Goal: Contribute content: Contribute content

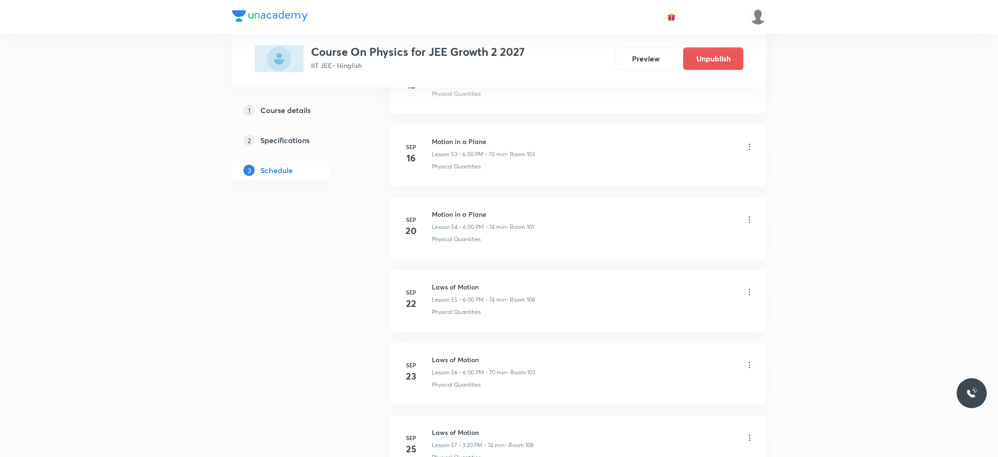
scroll to position [4976, 0]
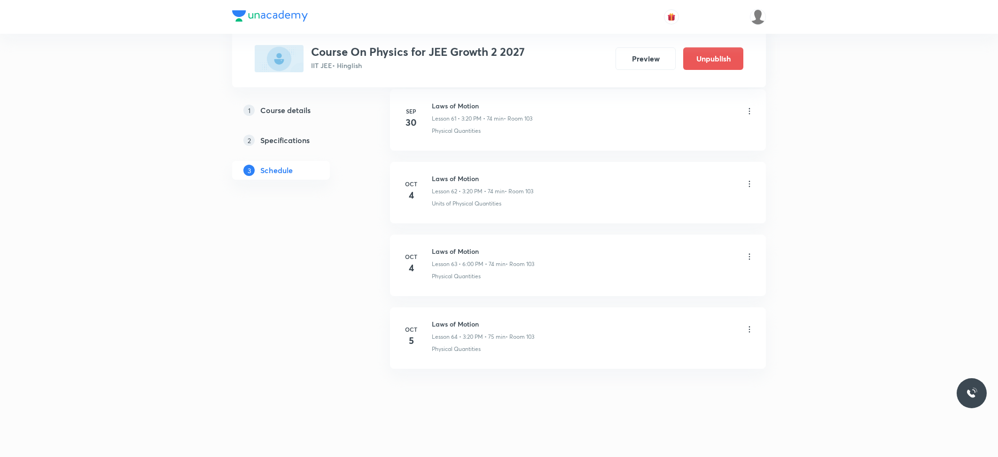
click at [451, 324] on h6 "Laws of Motion" at bounding box center [483, 324] width 102 height 10
click at [451, 325] on h6 "Laws of Motion" at bounding box center [483, 324] width 102 height 10
copy h6 "Laws of Motion"
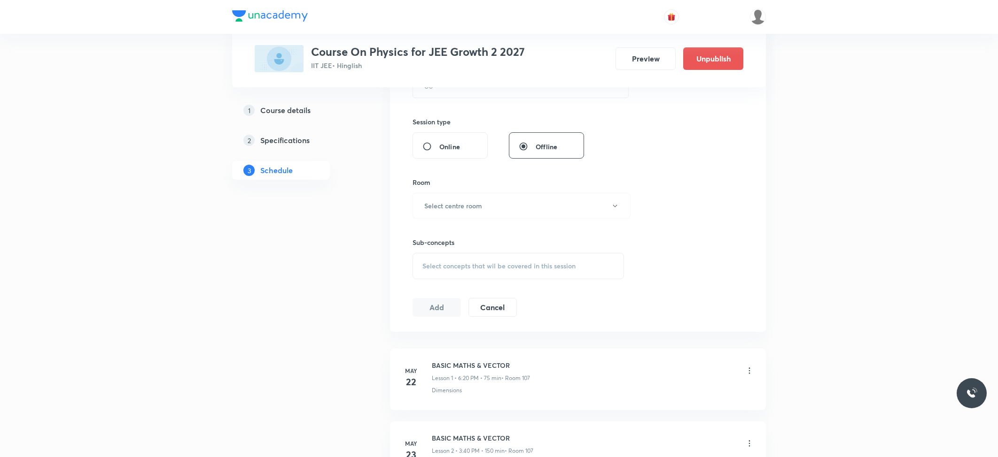
scroll to position [0, 0]
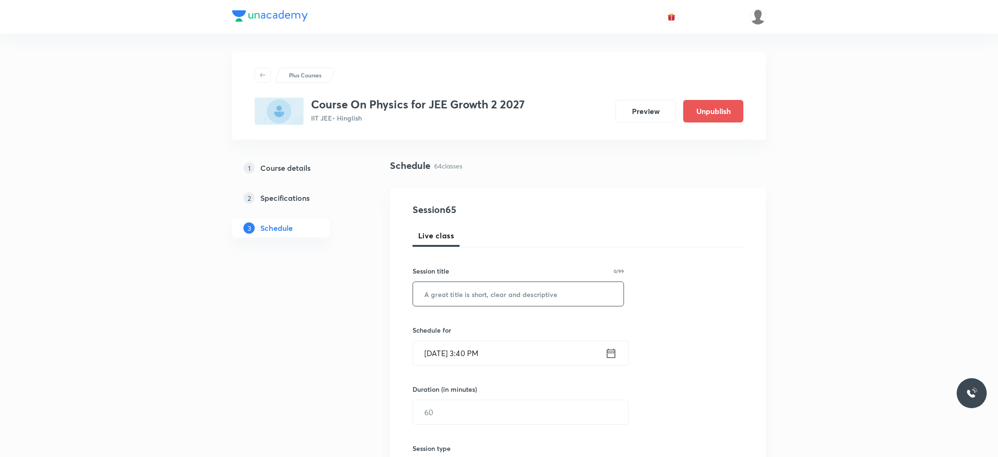
click at [457, 301] on input "text" at bounding box center [518, 294] width 210 height 24
paste input "Laws of Motion"
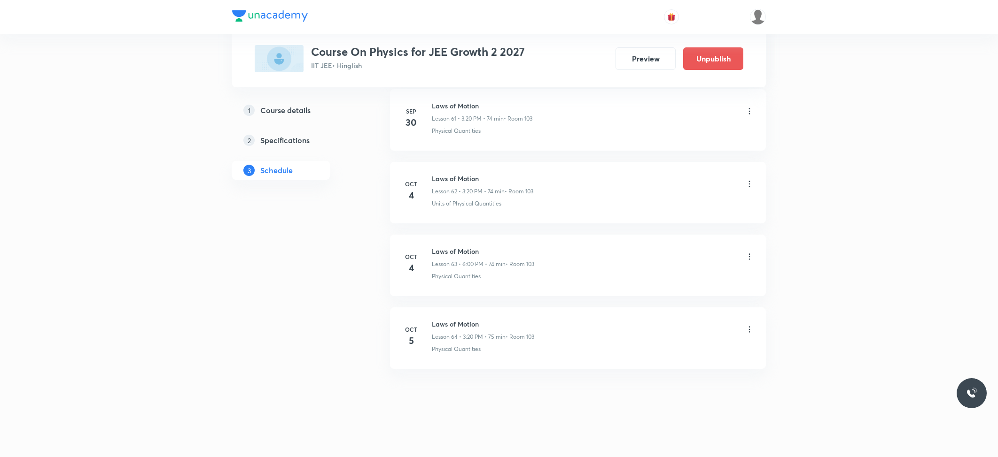
scroll to position [4976, 0]
type input "Laws of Motion"
click at [451, 321] on h6 "Laws of Motion" at bounding box center [483, 324] width 102 height 10
click at [451, 322] on h6 "Laws of Motion" at bounding box center [483, 324] width 102 height 10
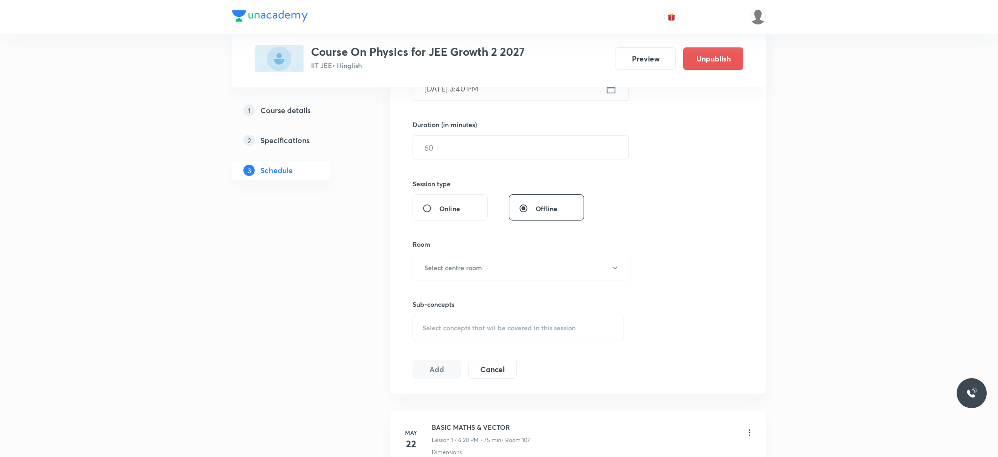
scroll to position [0, 0]
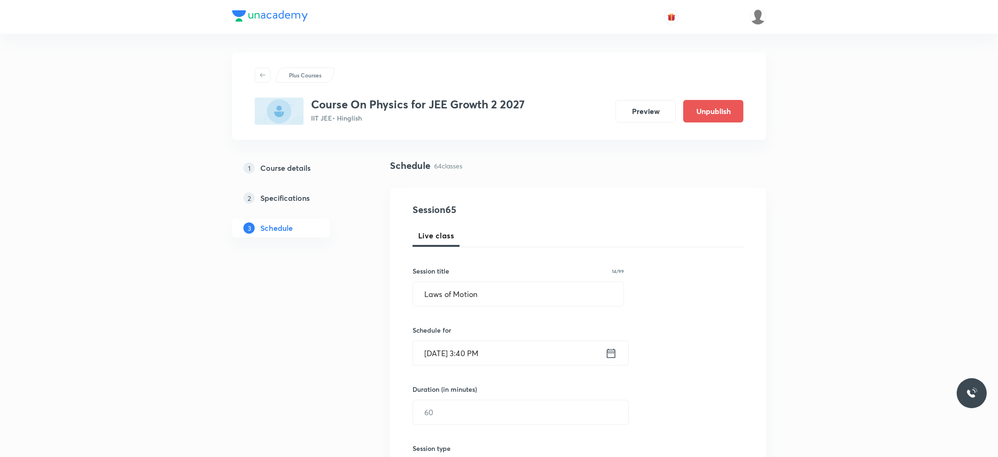
click at [488, 356] on input "Oct 5, 2025, 3:40 PM" at bounding box center [509, 353] width 192 height 24
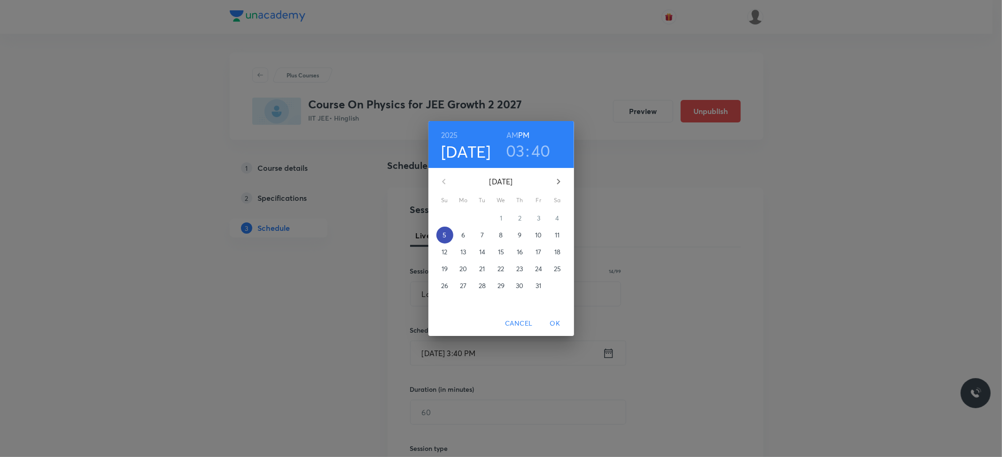
click at [447, 234] on span "5" at bounding box center [444, 235] width 17 height 9
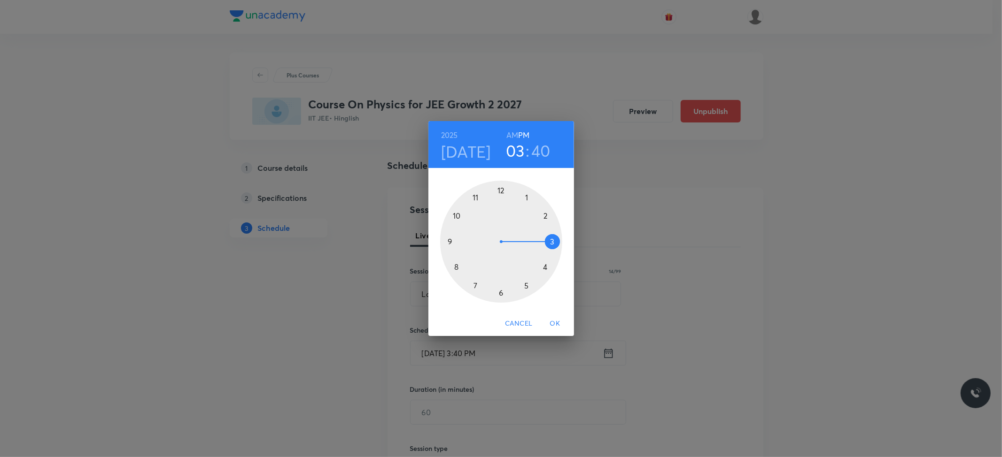
click at [543, 267] on div at bounding box center [501, 242] width 122 height 122
click at [457, 264] on div at bounding box center [501, 242] width 122 height 122
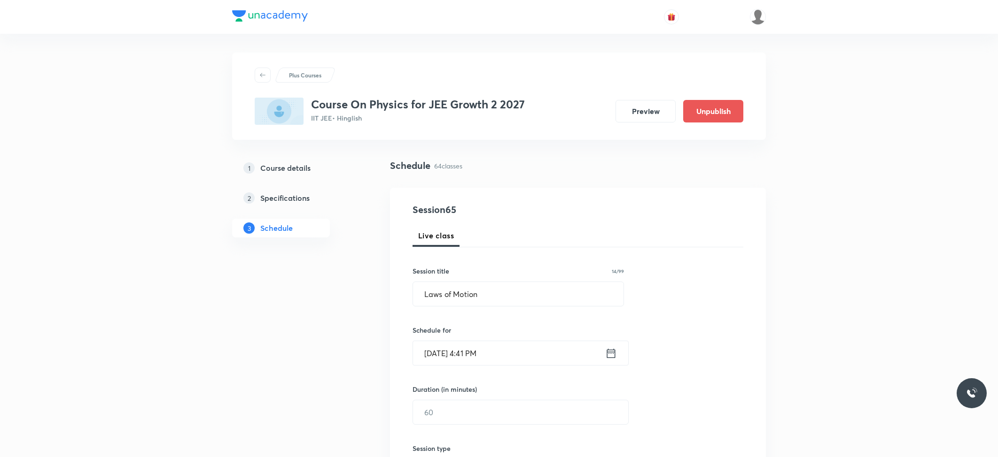
click at [488, 348] on input "Oct 5, 2025, 4:41 PM" at bounding box center [509, 353] width 192 height 24
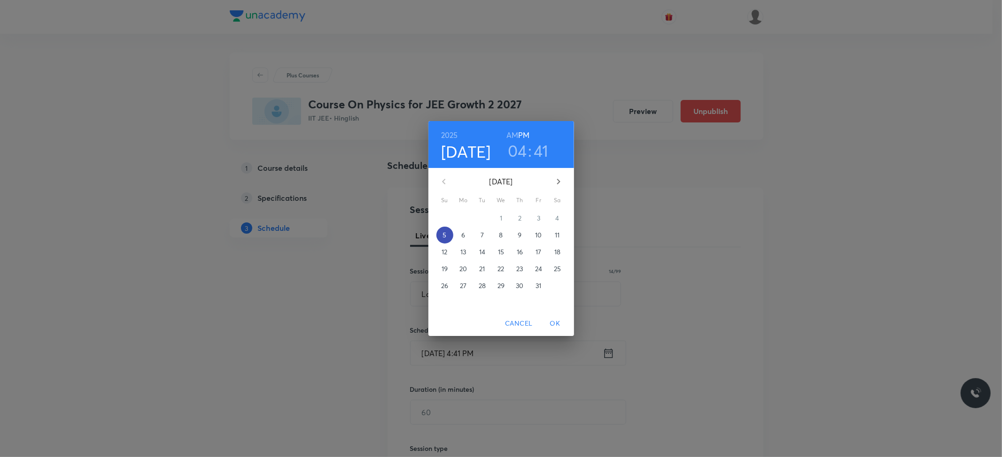
click at [450, 235] on span "5" at bounding box center [444, 235] width 17 height 9
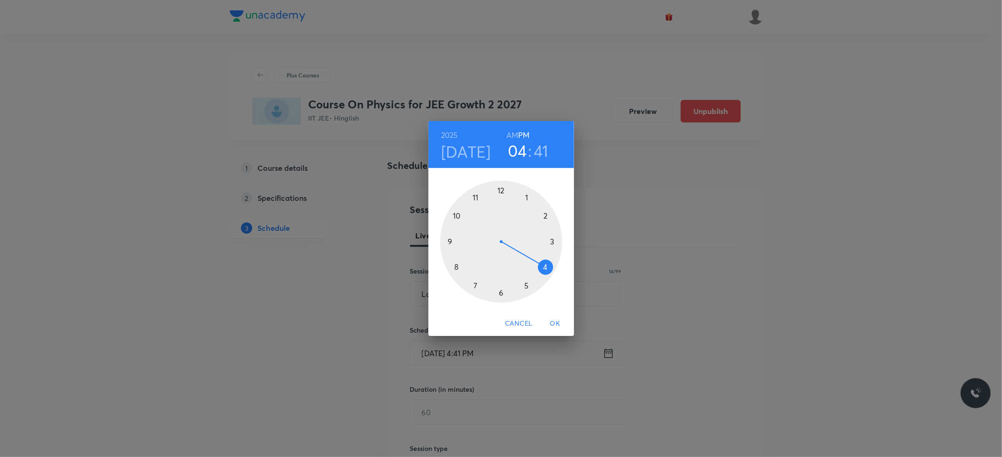
click at [544, 269] on div at bounding box center [501, 242] width 122 height 122
click at [457, 268] on div at bounding box center [501, 242] width 122 height 122
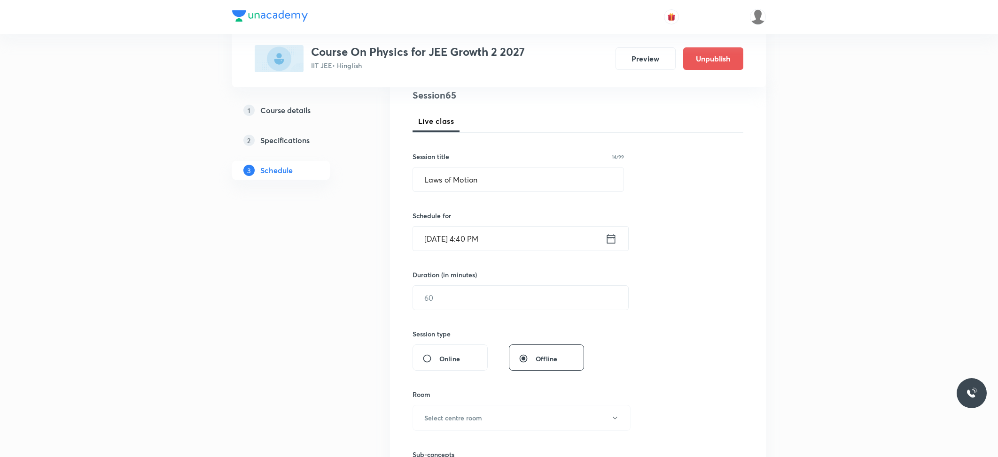
scroll to position [125, 0]
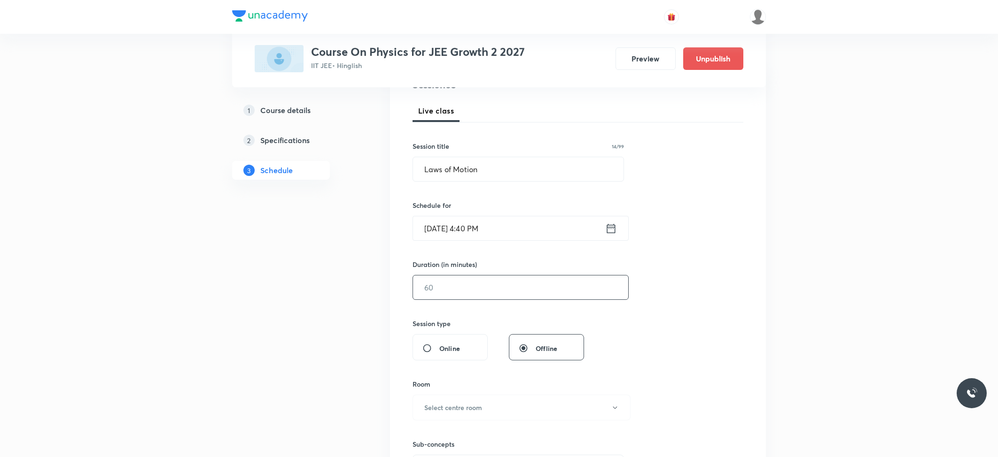
click at [461, 294] on input "text" at bounding box center [520, 288] width 215 height 24
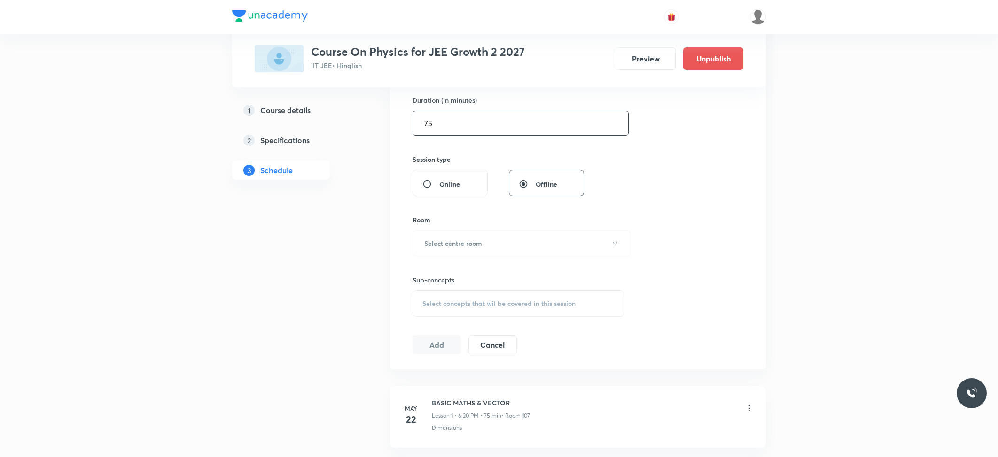
scroll to position [313, 0]
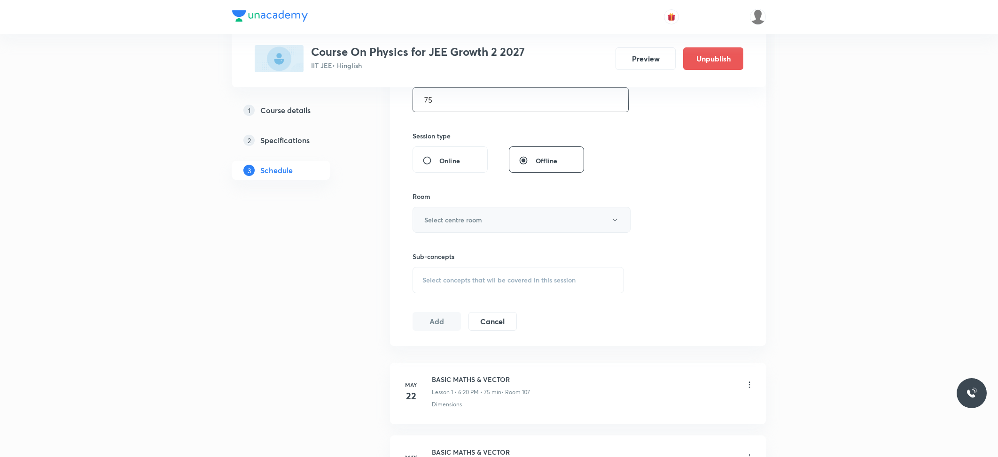
type input "75"
click at [461, 218] on h6 "Select centre room" at bounding box center [453, 220] width 58 height 10
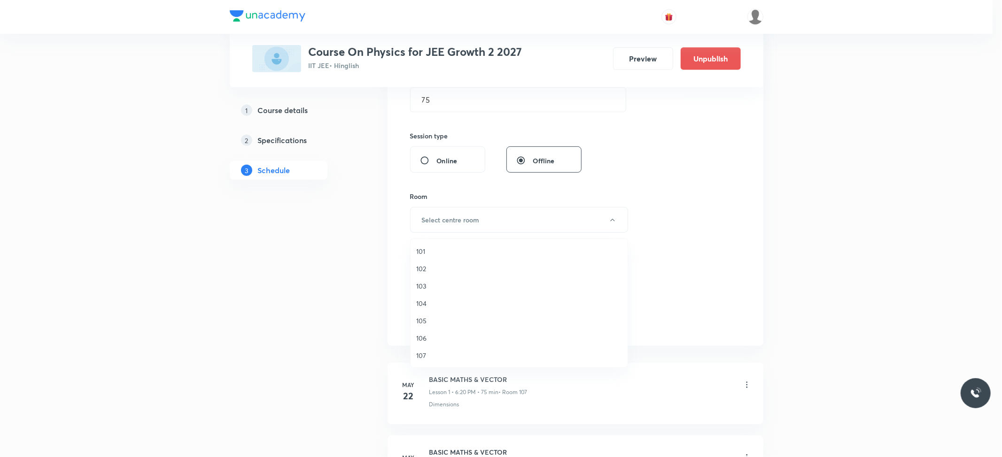
click at [418, 289] on span "103" at bounding box center [519, 286] width 206 height 10
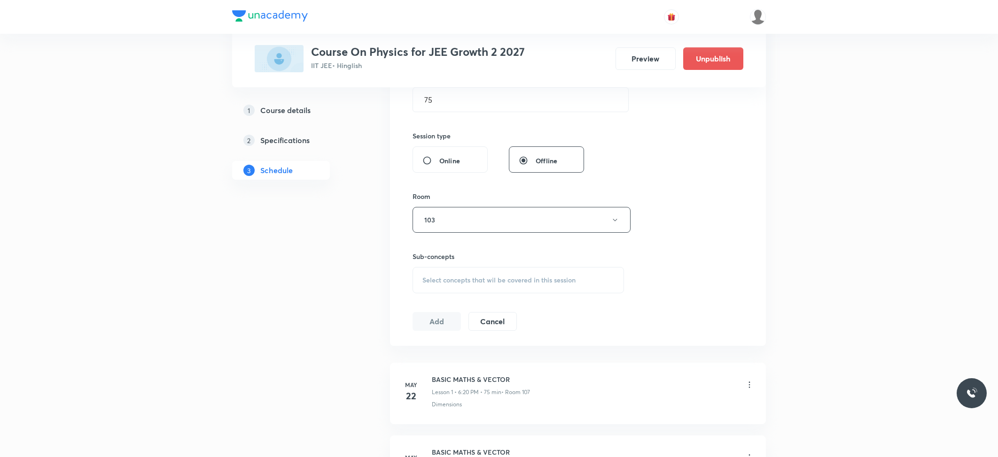
click at [441, 279] on span "Select concepts that wil be covered in this session" at bounding box center [498, 281] width 153 height 8
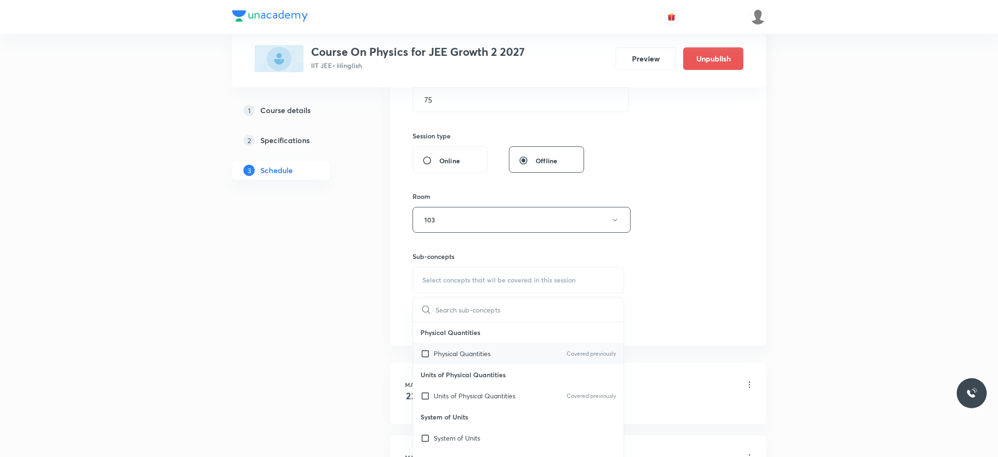
click at [436, 361] on div "Physical Quantities Covered previously" at bounding box center [518, 353] width 210 height 21
checkbox input "true"
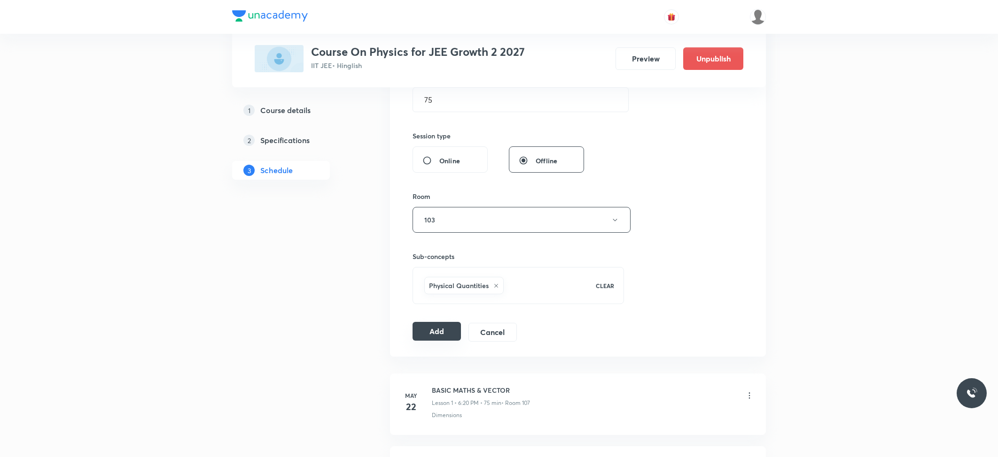
click at [425, 329] on button "Add" at bounding box center [436, 331] width 48 height 19
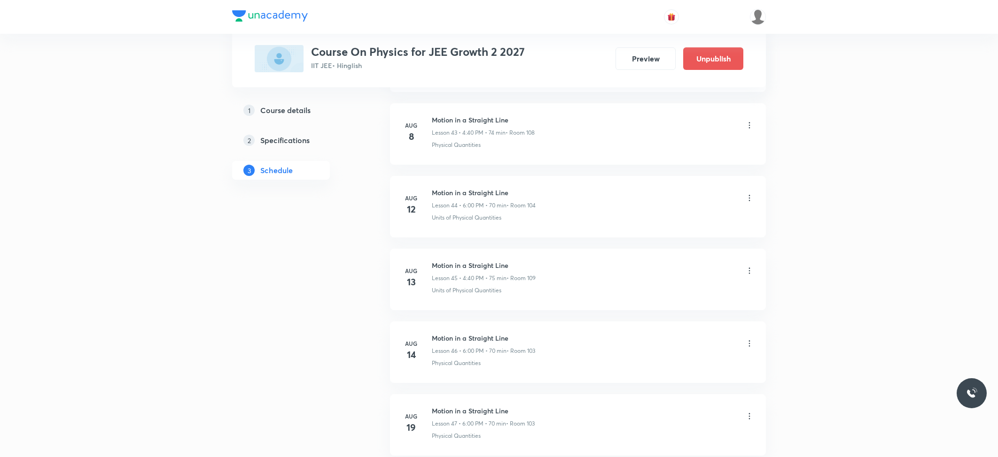
scroll to position [3319, 0]
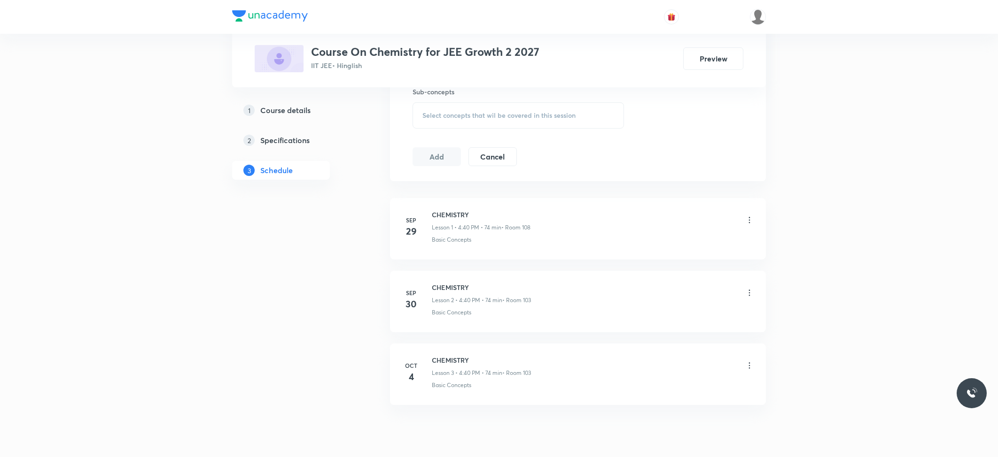
scroll to position [516, 0]
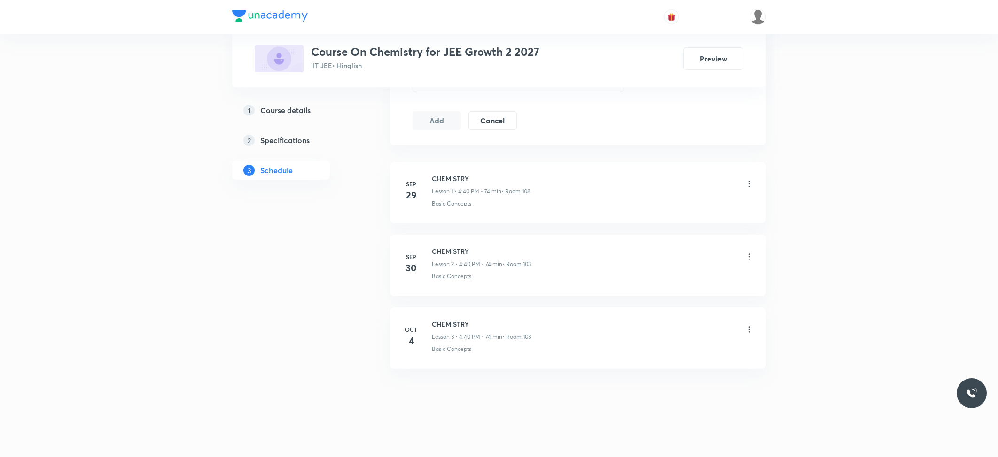
click at [461, 325] on h6 "CHEMISTRY" at bounding box center [481, 324] width 99 height 10
copy h6 "CHEMISTRY"
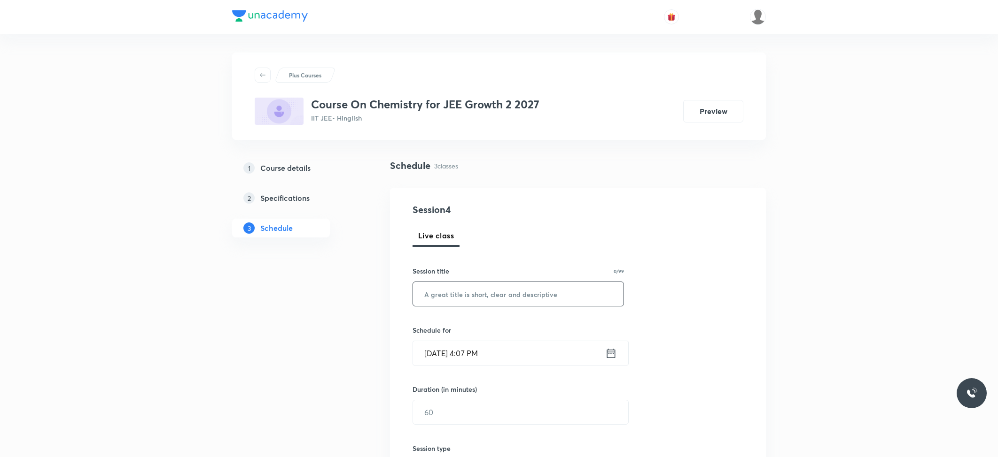
click at [478, 302] on input "text" at bounding box center [518, 294] width 210 height 24
paste input "CHEMISTRY"
type input "CHEMISTRY"
click at [473, 349] on input "Oct 5, 2025, 4:07 PM" at bounding box center [509, 353] width 192 height 24
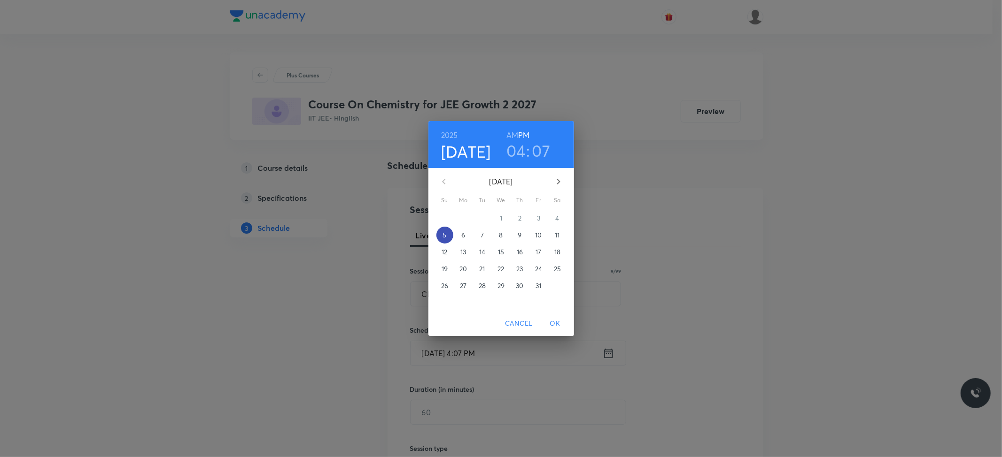
click at [444, 237] on p "5" at bounding box center [444, 235] width 4 height 9
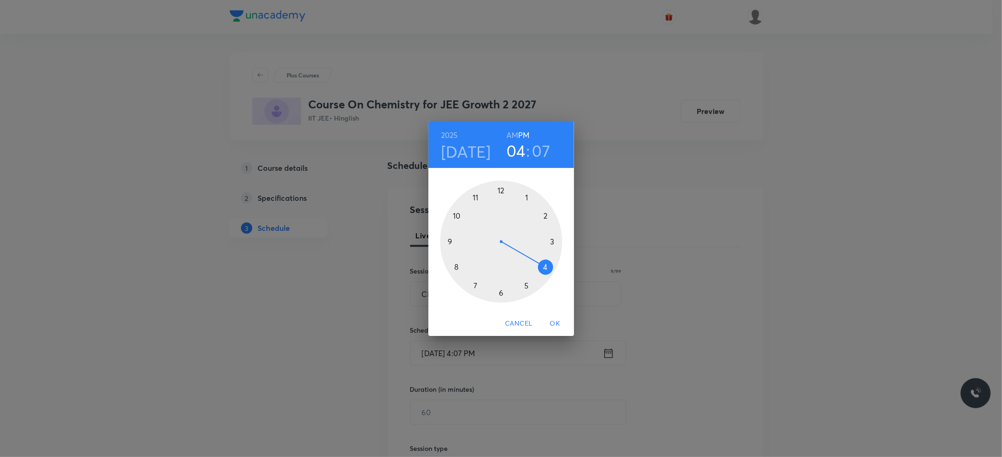
click at [500, 293] on div at bounding box center [501, 242] width 122 height 122
click at [501, 188] on div at bounding box center [501, 242] width 122 height 122
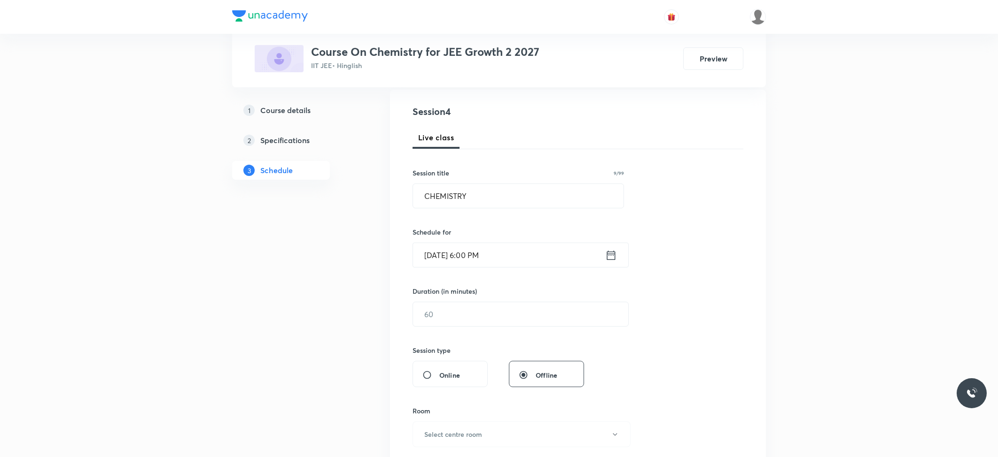
scroll to position [125, 0]
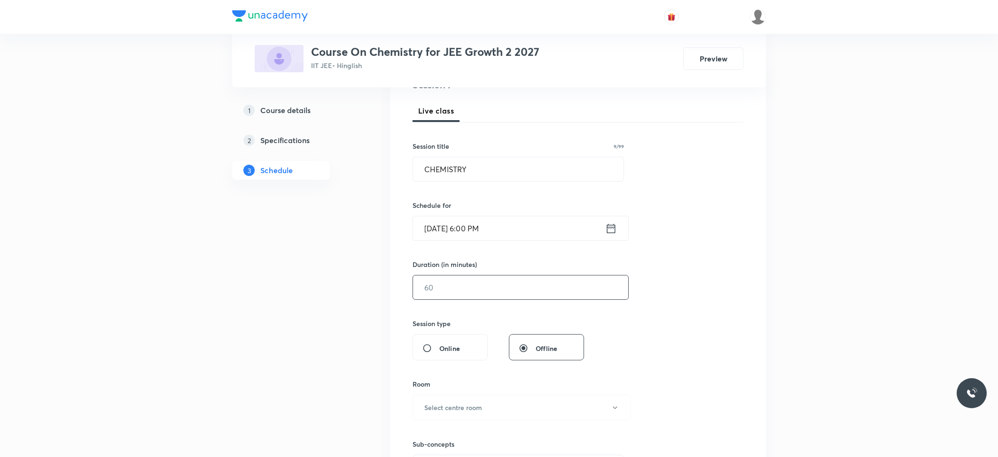
click at [483, 290] on input "text" at bounding box center [520, 288] width 215 height 24
type input "70"
click at [452, 410] on h6 "Select centre room" at bounding box center [453, 408] width 58 height 10
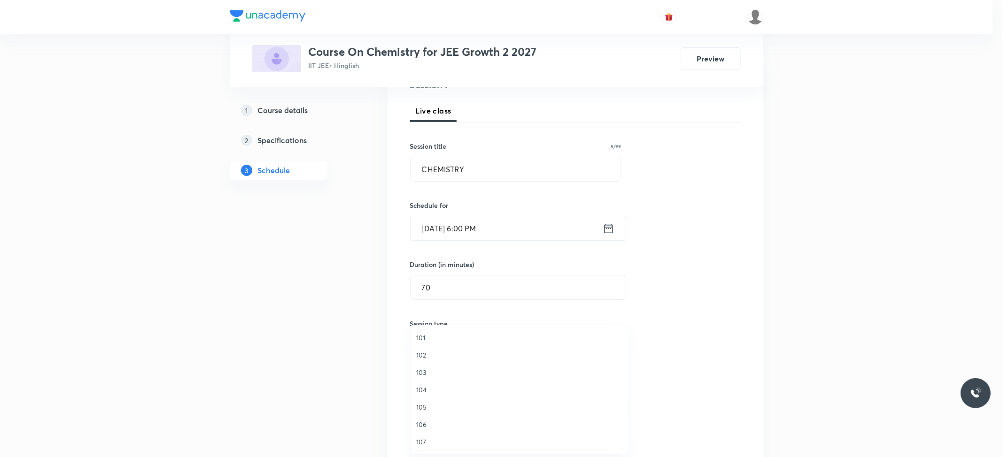
click at [426, 375] on span "103" at bounding box center [519, 373] width 206 height 10
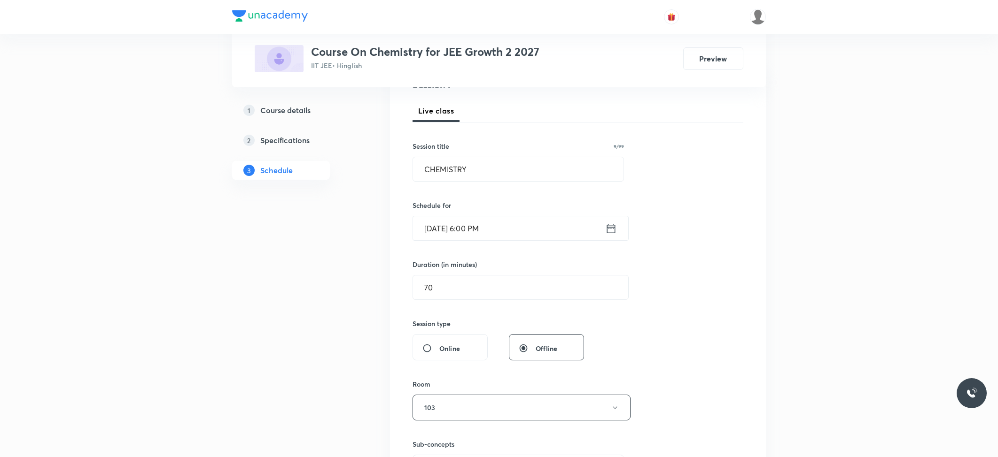
scroll to position [188, 0]
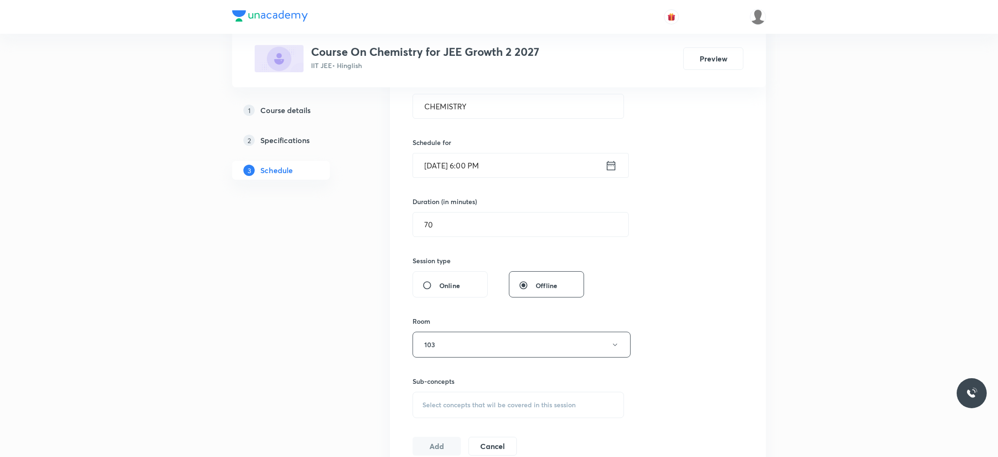
click at [447, 409] on span "Select concepts that wil be covered in this session" at bounding box center [498, 406] width 153 height 8
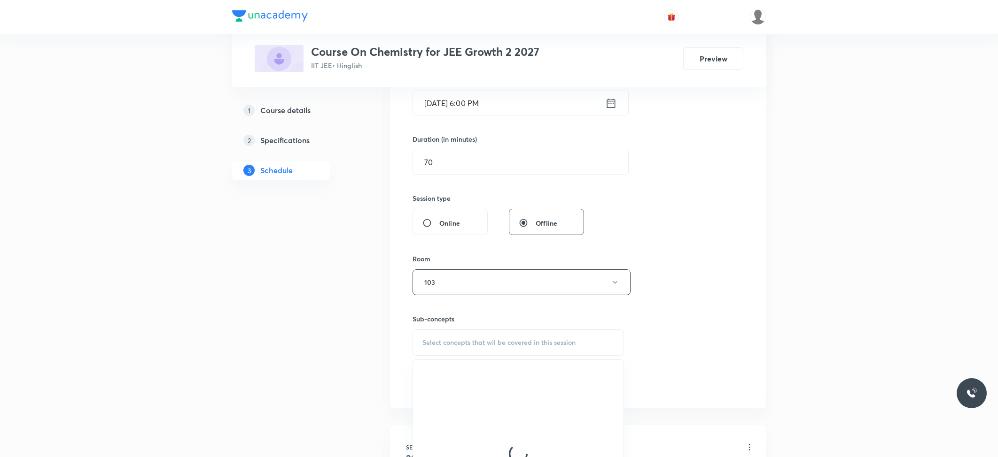
scroll to position [313, 0]
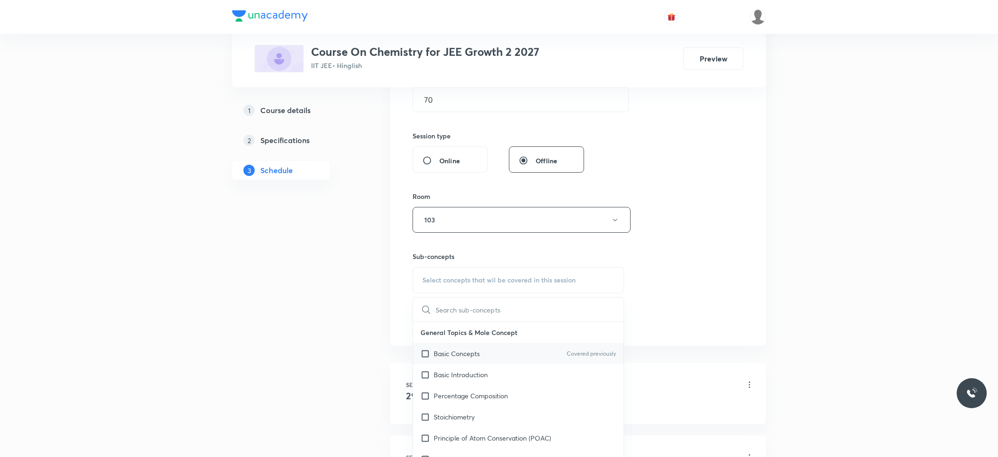
click at [463, 355] on p "Basic Concepts" at bounding box center [457, 354] width 46 height 10
checkbox input "true"
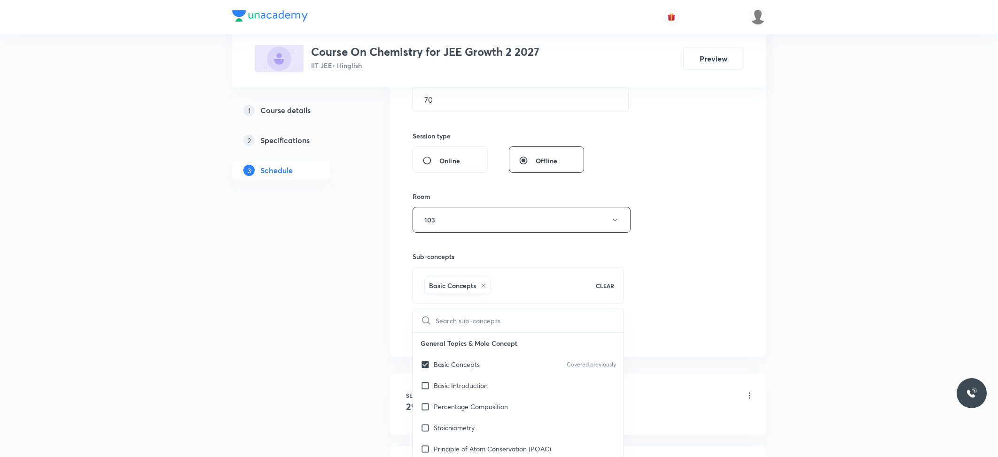
click at [340, 319] on div "1 Course details 2 Specifications 3 Schedule" at bounding box center [296, 249] width 128 height 806
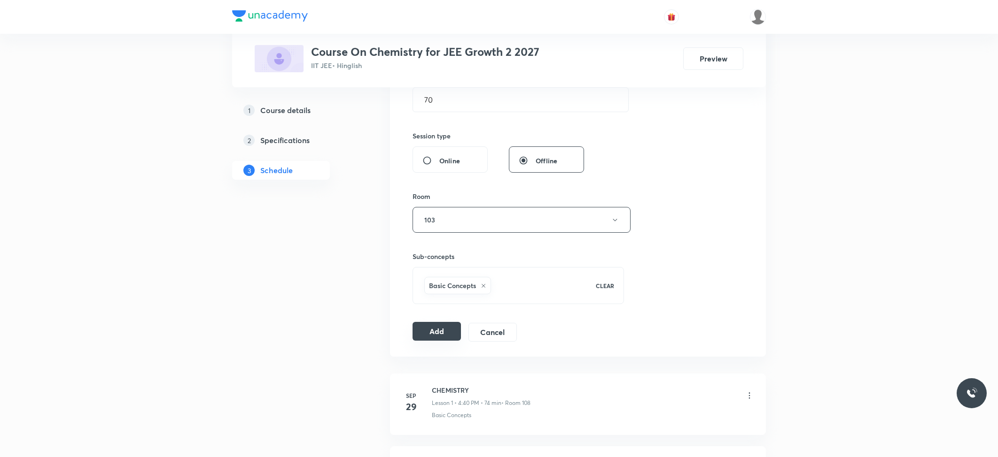
click at [434, 332] on button "Add" at bounding box center [436, 331] width 48 height 19
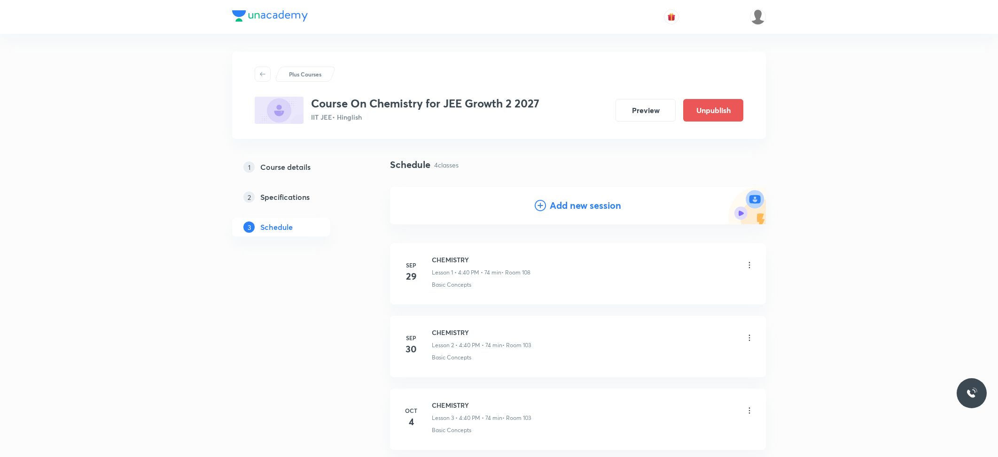
scroll to position [0, 0]
